Goal: Task Accomplishment & Management: Manage account settings

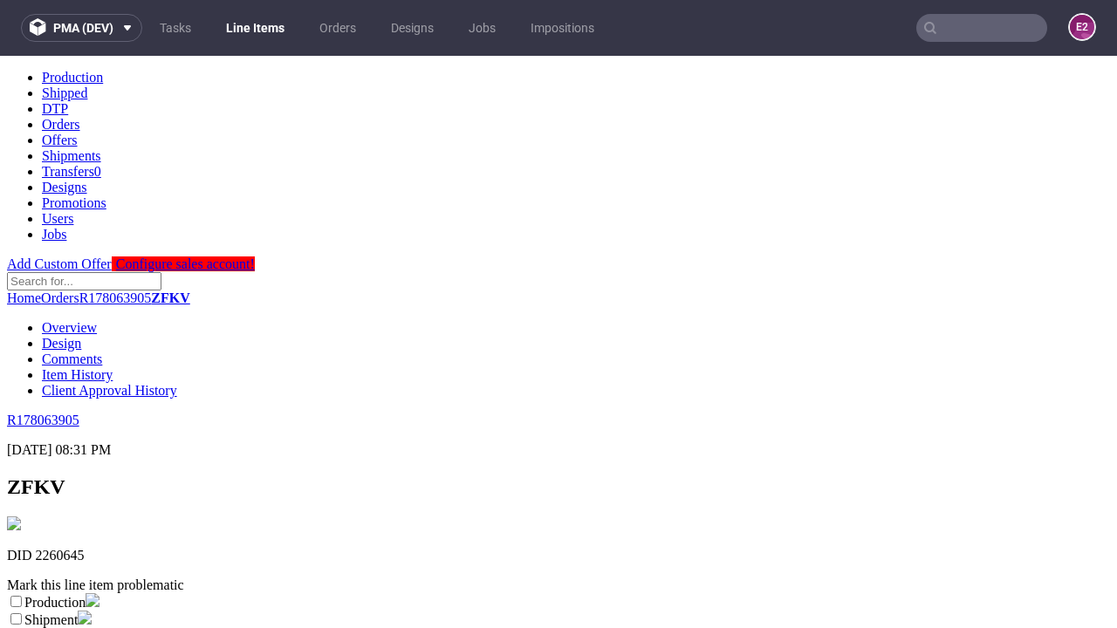
scroll to position [307, 0]
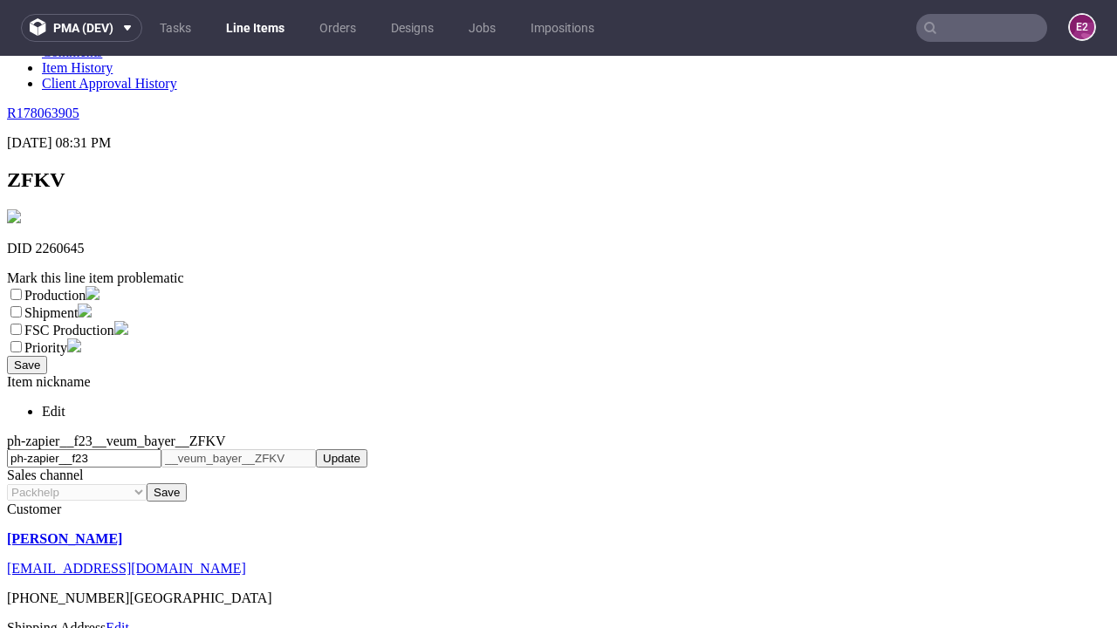
select select "dtp_ca_needed"
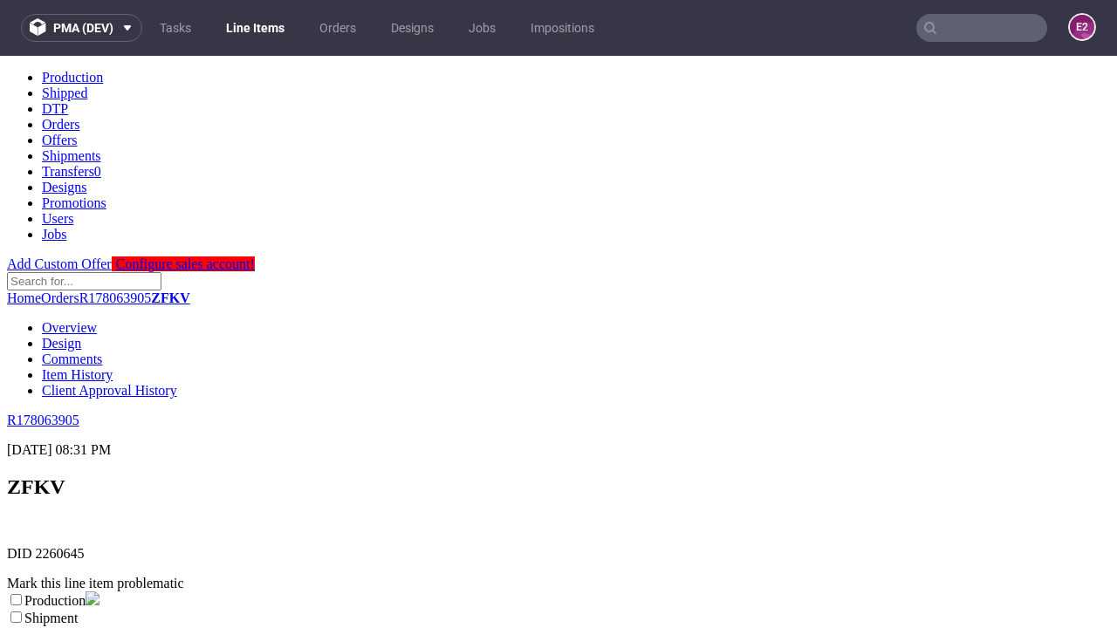
scroll to position [0, 0]
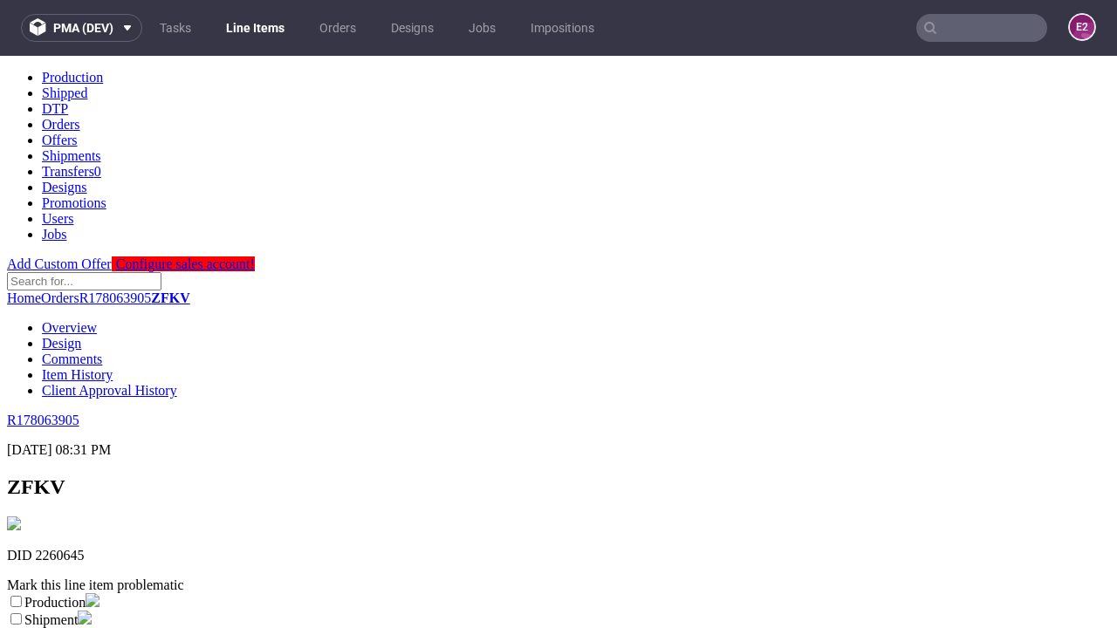
checkbox input "true"
